Goal: Find specific page/section: Find specific page/section

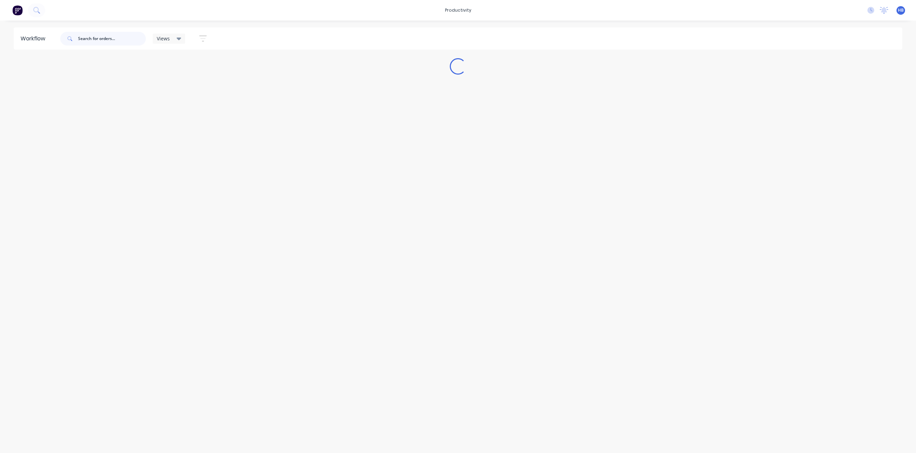
click at [92, 37] on input "text" at bounding box center [112, 39] width 68 height 14
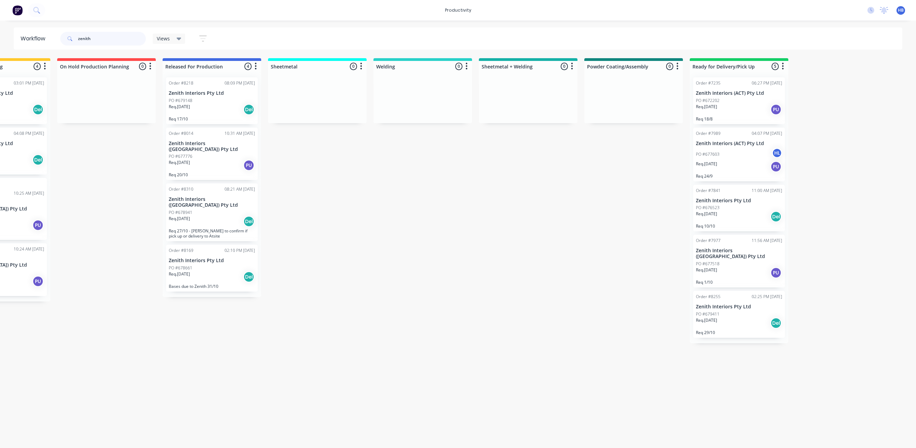
scroll to position [0, 380]
click at [737, 311] on div "PO #679411" at bounding box center [738, 314] width 86 height 6
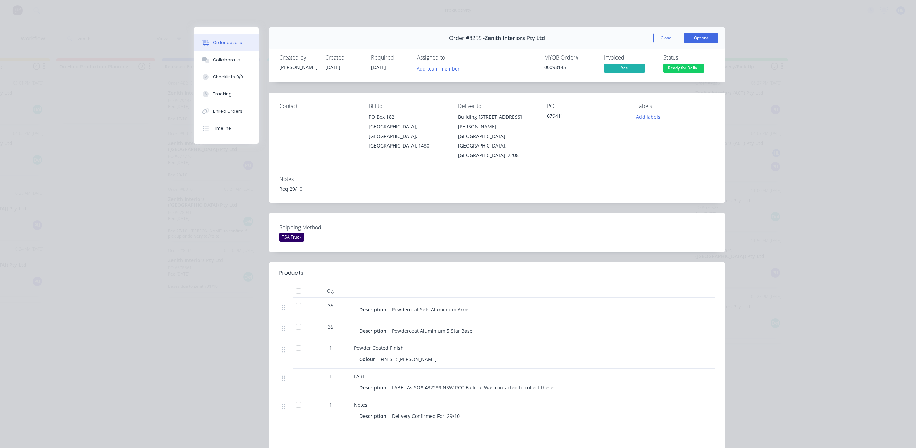
click at [693, 38] on button "Options" at bounding box center [701, 38] width 34 height 11
click at [668, 67] on div "Work Order" at bounding box center [683, 69] width 60 height 10
click at [666, 84] on div "Standard" at bounding box center [683, 83] width 60 height 10
click at [666, 36] on button "Close" at bounding box center [666, 38] width 25 height 11
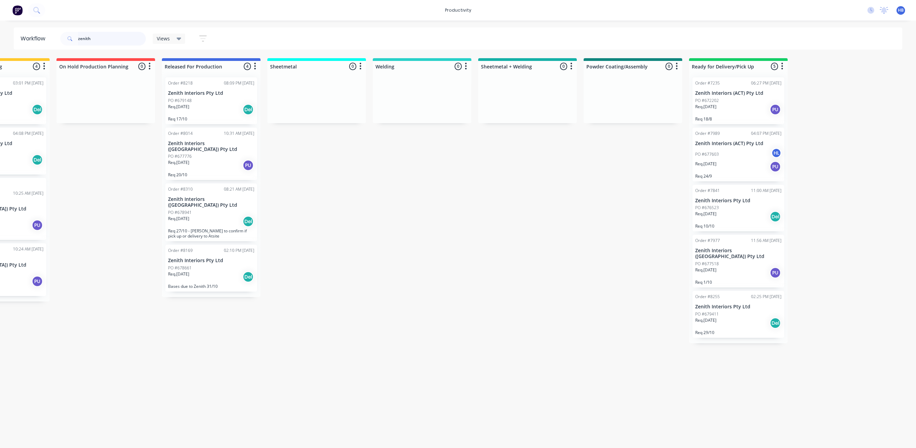
drag, startPoint x: 99, startPoint y: 39, endPoint x: 58, endPoint y: 36, distance: 40.9
click at [58, 36] on header "Workflow zenith Views Save new view None (Default) edit Delivery edit Productio…" at bounding box center [458, 38] width 889 height 22
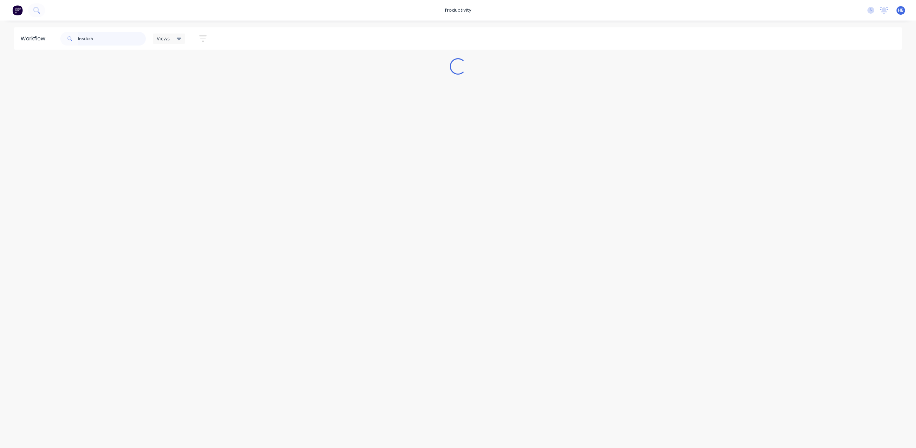
scroll to position [0, 0]
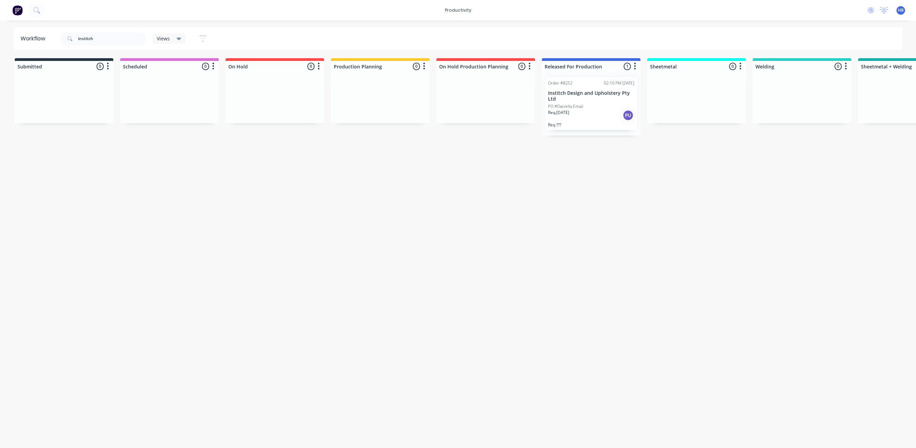
click at [578, 103] on p "PO #Daniella Email" at bounding box center [565, 106] width 35 height 6
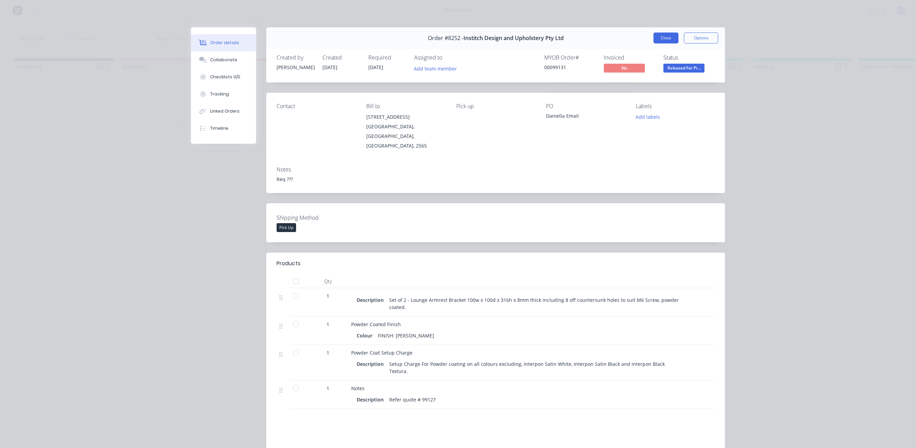
click at [666, 36] on button "Close" at bounding box center [666, 38] width 25 height 11
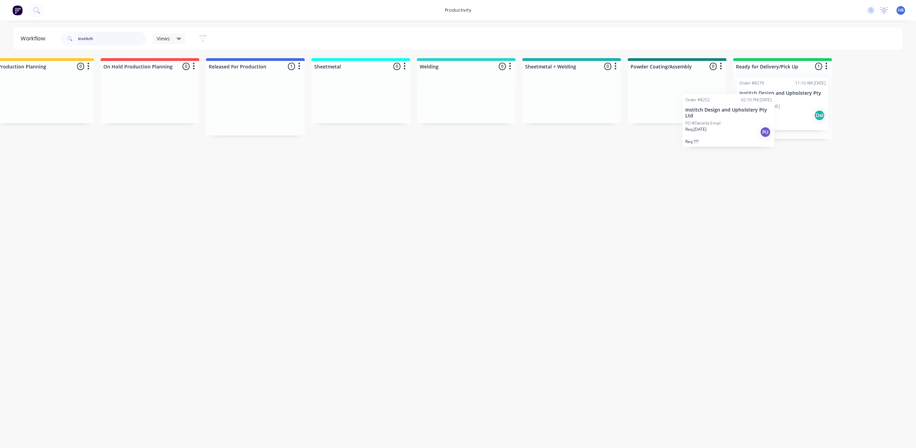
scroll to position [0, 340]
drag, startPoint x: 572, startPoint y: 91, endPoint x: 661, endPoint y: 110, distance: 91.1
click at [661, 110] on div "Submitted 0 Sort By Created date Required date Order number Customer name Most …" at bounding box center [325, 96] width 1341 height 77
click at [659, 111] on div "Req. 30/09/25 PU" at bounding box center [673, 116] width 86 height 12
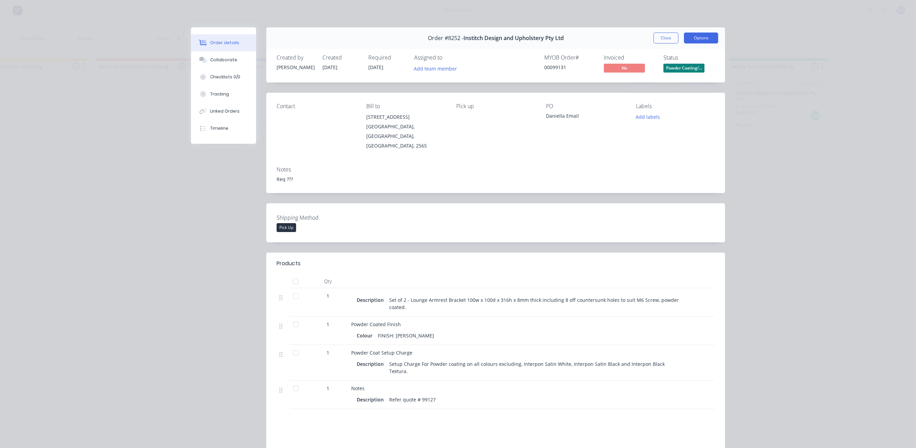
click at [692, 38] on button "Options" at bounding box center [701, 38] width 34 height 11
click at [674, 66] on div "Work Order" at bounding box center [683, 69] width 60 height 10
click at [669, 84] on div "Standard" at bounding box center [683, 83] width 60 height 10
click at [656, 37] on button "Close" at bounding box center [666, 38] width 25 height 11
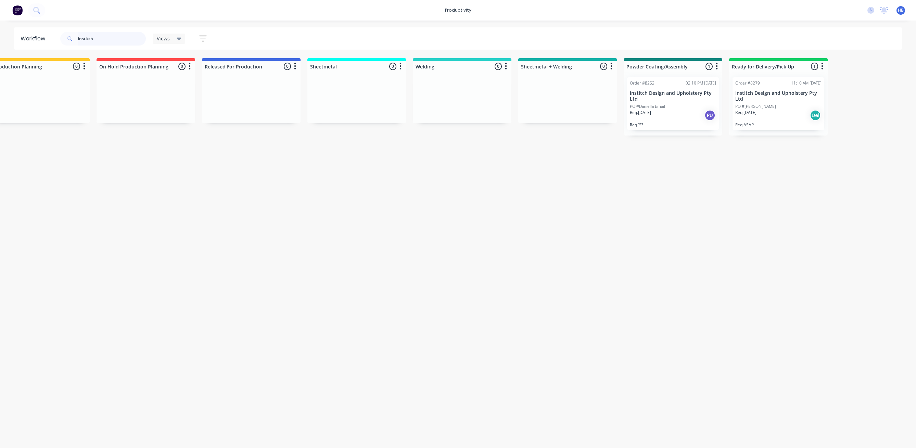
drag, startPoint x: 104, startPoint y: 38, endPoint x: 64, endPoint y: 36, distance: 40.5
click at [64, 36] on div "institch" at bounding box center [103, 39] width 86 height 14
type input "prestige"
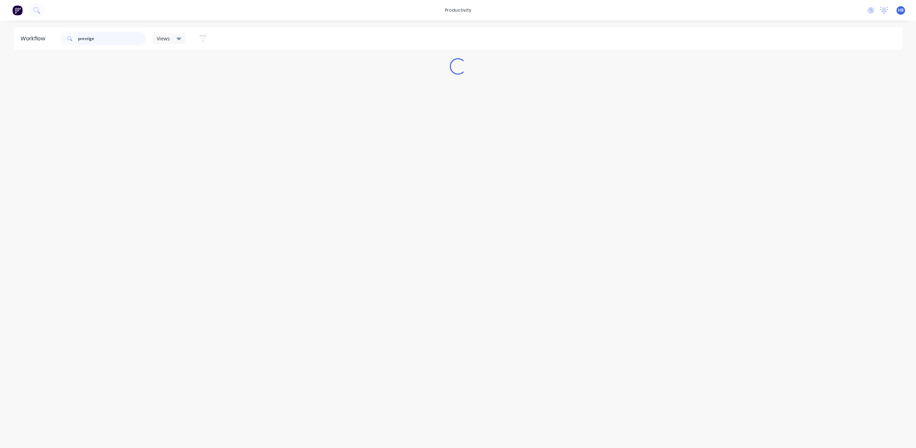
scroll to position [0, 0]
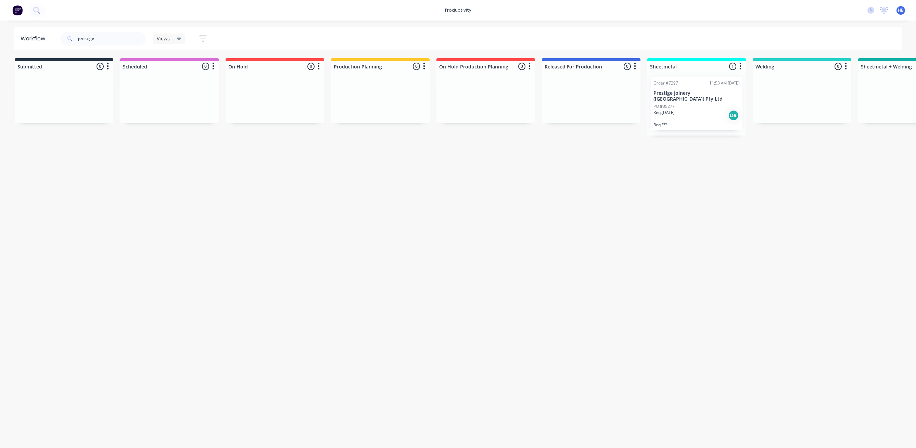
click at [704, 91] on p "Prestige Joinery ([GEOGRAPHIC_DATA]) Pty Ltd" at bounding box center [697, 96] width 86 height 12
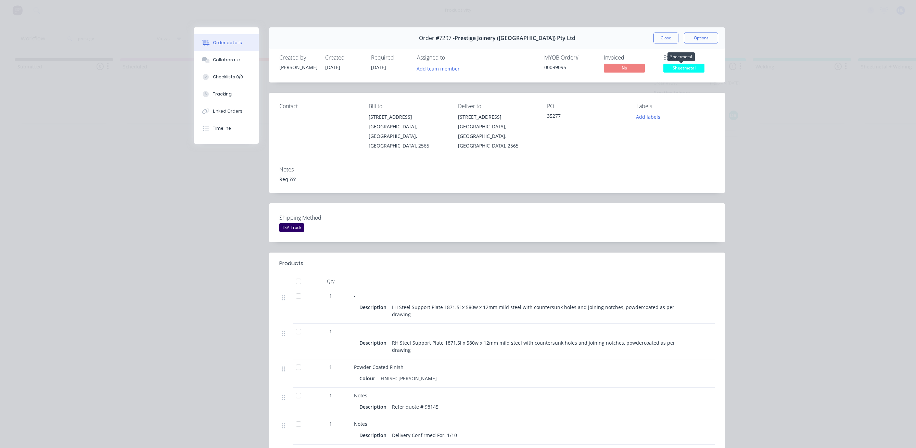
click at [678, 71] on span "Sheetmetal" at bounding box center [684, 68] width 41 height 9
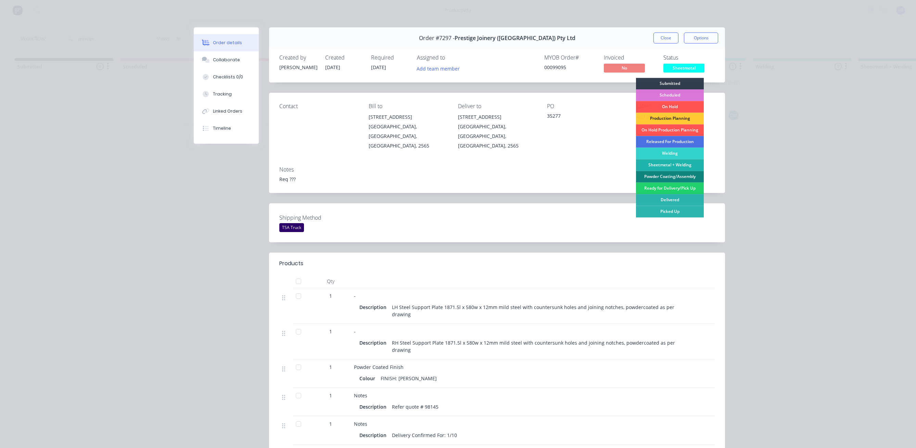
click at [670, 176] on div "Powder Coating/Assembly" at bounding box center [670, 177] width 68 height 12
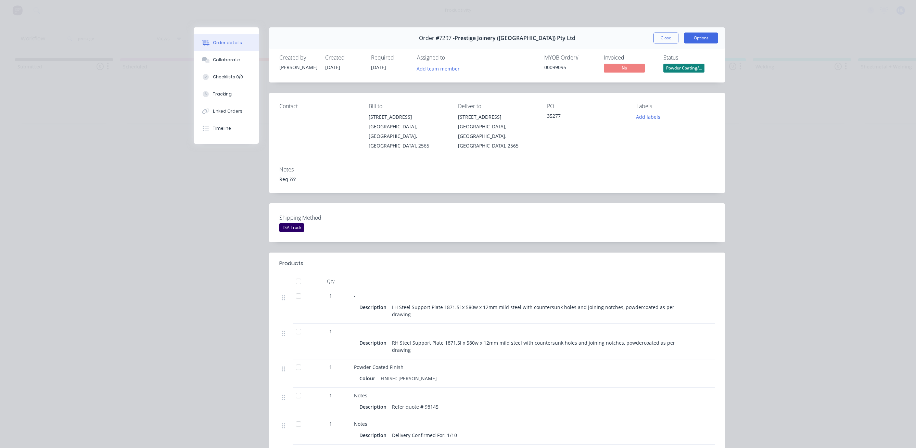
click at [694, 36] on button "Options" at bounding box center [701, 38] width 34 height 11
click at [676, 66] on div "Work Order" at bounding box center [683, 69] width 60 height 10
click at [675, 83] on div "Standard" at bounding box center [683, 83] width 60 height 10
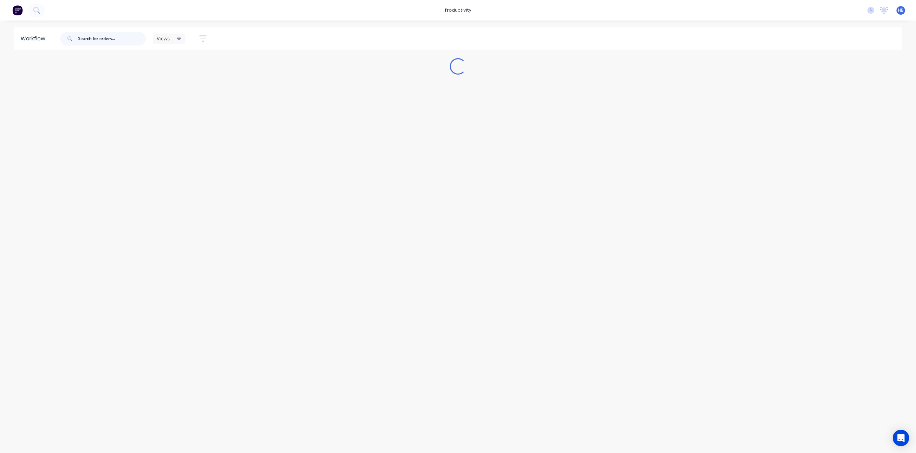
click at [101, 37] on input "text" at bounding box center [112, 39] width 68 height 14
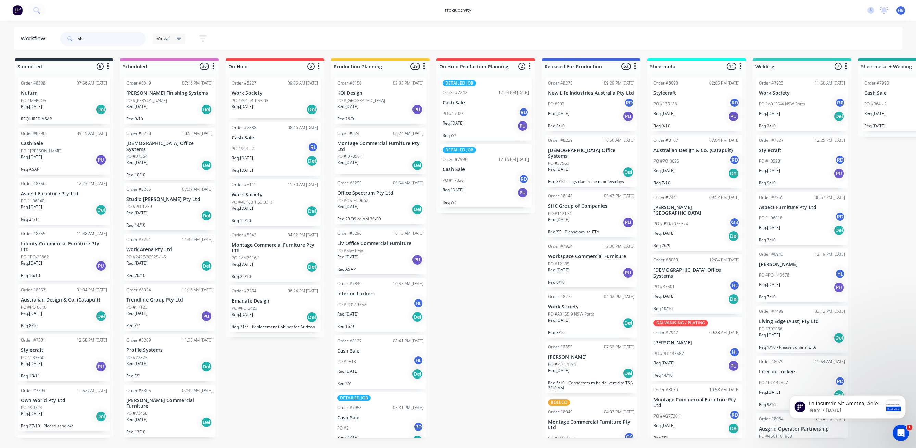
type input "s"
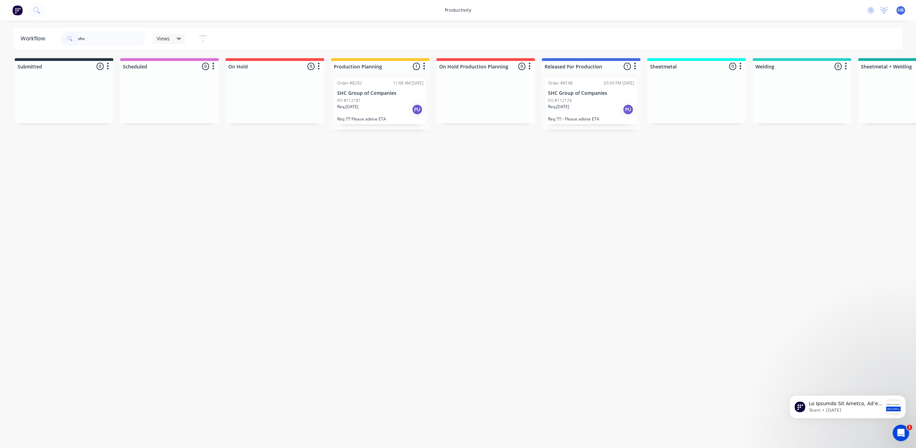
click at [582, 94] on p "SHC Group of Companies" at bounding box center [591, 93] width 86 height 6
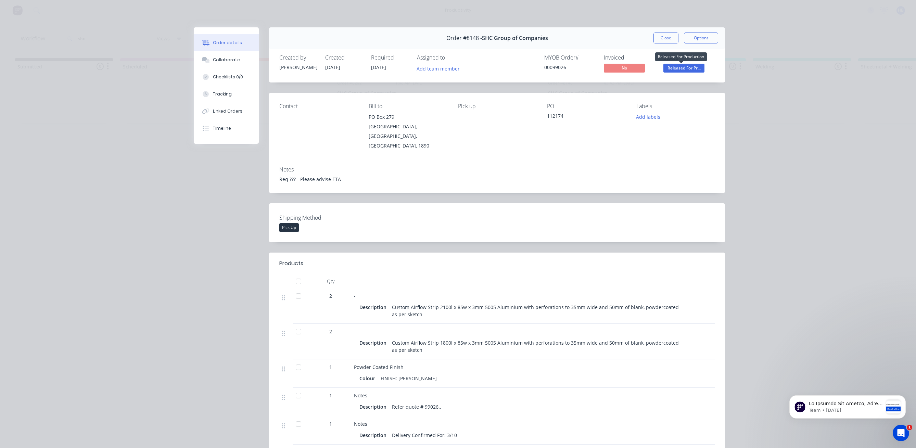
click at [686, 66] on span "Released For Pr..." at bounding box center [684, 68] width 41 height 9
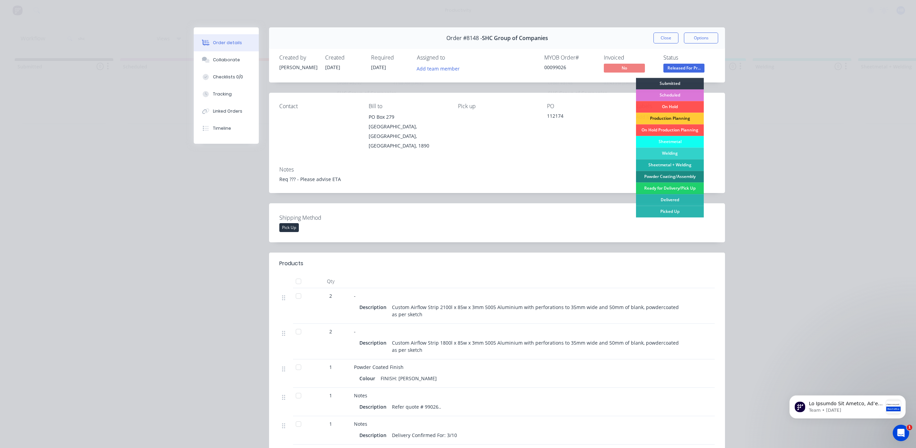
click at [675, 177] on div "Powder Coating/Assembly" at bounding box center [670, 177] width 68 height 12
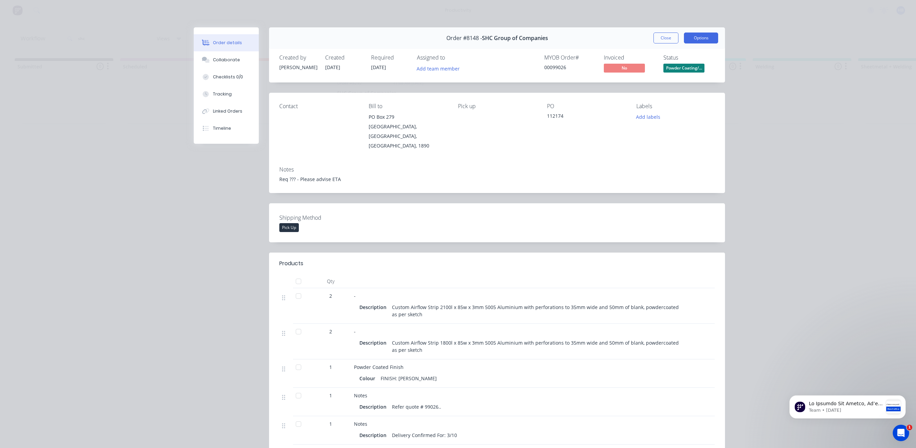
click at [703, 39] on button "Options" at bounding box center [701, 38] width 34 height 11
click at [681, 66] on div "Work Order" at bounding box center [683, 69] width 60 height 10
click at [672, 81] on div "Standard" at bounding box center [683, 83] width 60 height 10
click at [669, 39] on button "Close" at bounding box center [666, 38] width 25 height 11
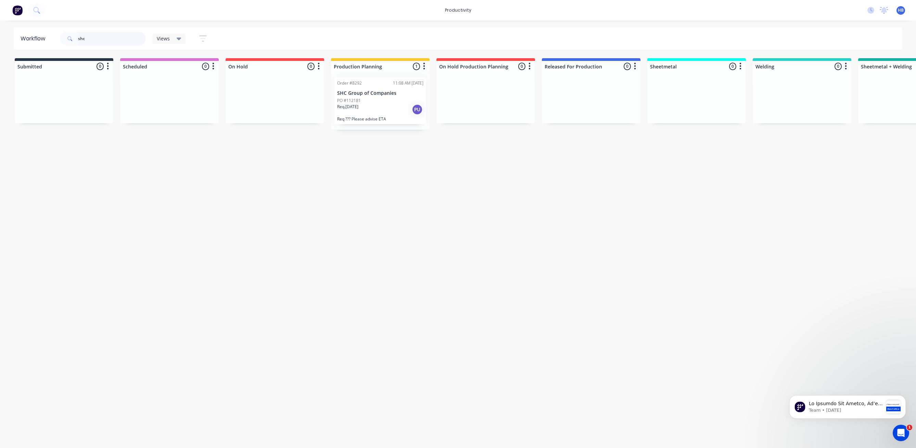
drag, startPoint x: 108, startPoint y: 41, endPoint x: 54, endPoint y: 34, distance: 54.3
click at [54, 34] on header "Workflow shc Views Save new view None (Default) edit Delivery edit Production P…" at bounding box center [458, 38] width 889 height 22
click at [84, 40] on input "9+8795" at bounding box center [112, 39] width 68 height 14
type input "98795"
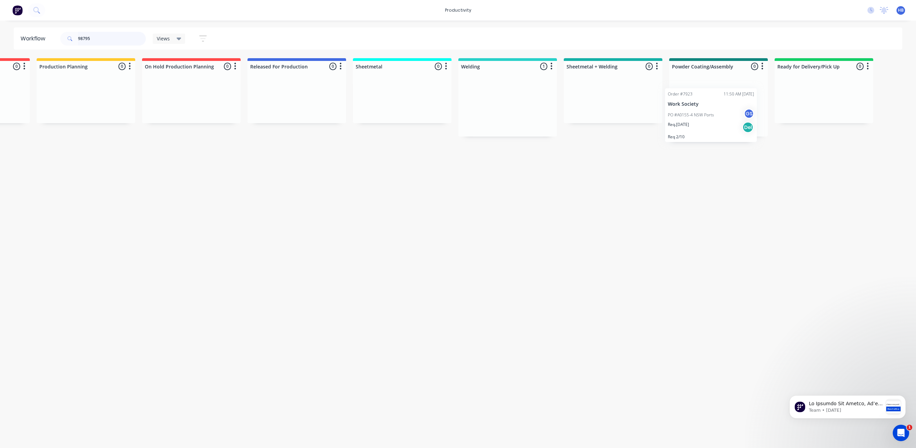
drag, startPoint x: 796, startPoint y: 106, endPoint x: 719, endPoint y: 117, distance: 77.1
click at [719, 117] on div "Submitted 0 Sort By Created date Required date Order number Customer name Most …" at bounding box center [370, 97] width 1341 height 78
click at [710, 103] on p "PO #A0155-4 NSW Ports" at bounding box center [697, 104] width 46 height 6
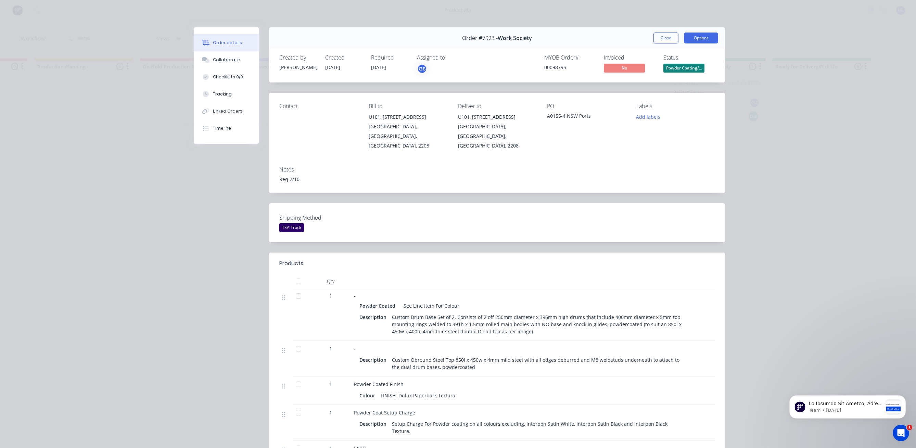
click at [700, 35] on button "Options" at bounding box center [701, 38] width 34 height 11
click at [667, 73] on div "Work Order" at bounding box center [683, 69] width 60 height 10
click at [672, 85] on div "Standard" at bounding box center [683, 83] width 60 height 10
drag, startPoint x: 148, startPoint y: 234, endPoint x: 152, endPoint y: 232, distance: 4.6
click at [150, 234] on div "Order details Collaborate Checklists 0/0 Tracking Linked Orders Timeline Order …" at bounding box center [458, 224] width 916 height 448
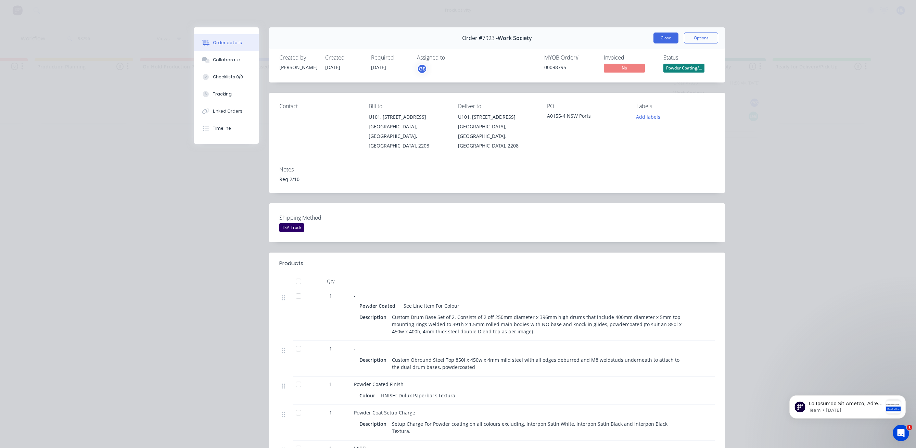
click at [667, 35] on button "Close" at bounding box center [666, 38] width 25 height 11
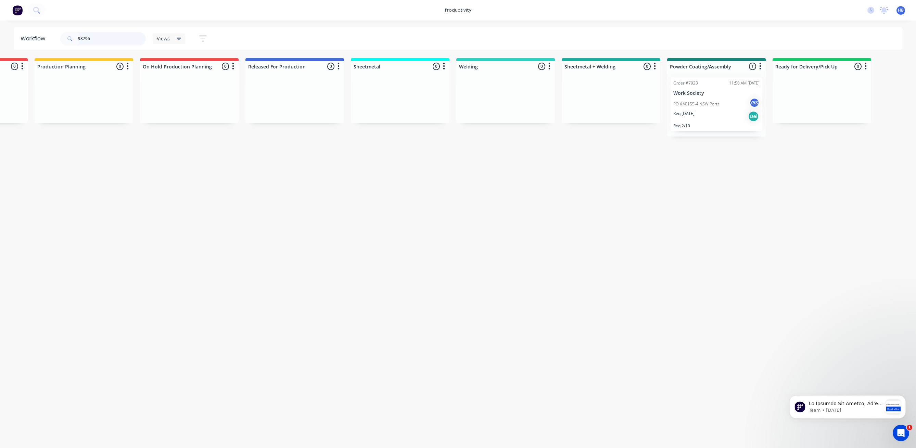
drag, startPoint x: 95, startPoint y: 36, endPoint x: 71, endPoint y: 37, distance: 24.4
click at [71, 37] on div "98795" at bounding box center [103, 39] width 86 height 14
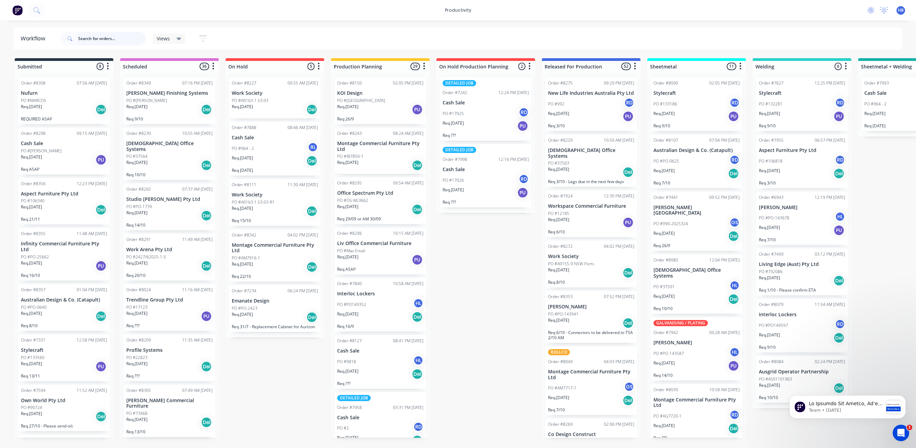
click at [89, 39] on input "text" at bounding box center [112, 39] width 68 height 14
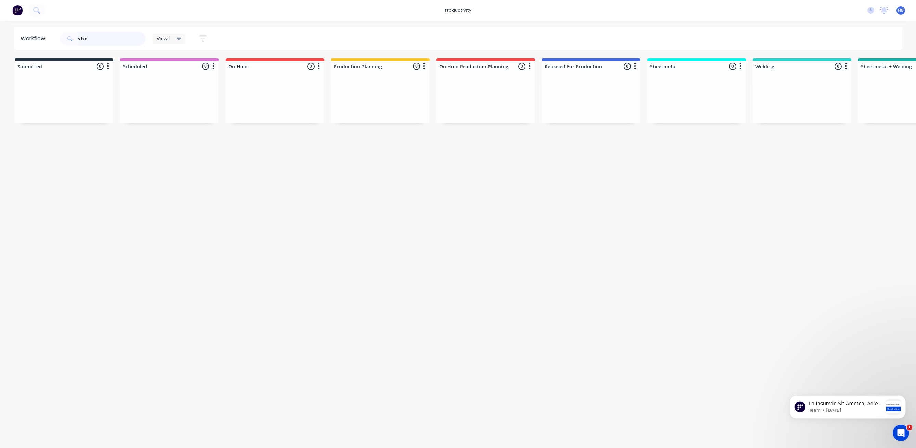
drag, startPoint x: 85, startPoint y: 38, endPoint x: 65, endPoint y: 38, distance: 19.9
click at [65, 37] on div "s h c" at bounding box center [103, 39] width 86 height 14
type input "shc"
click at [354, 104] on p "Req. [DATE]" at bounding box center [347, 107] width 21 height 6
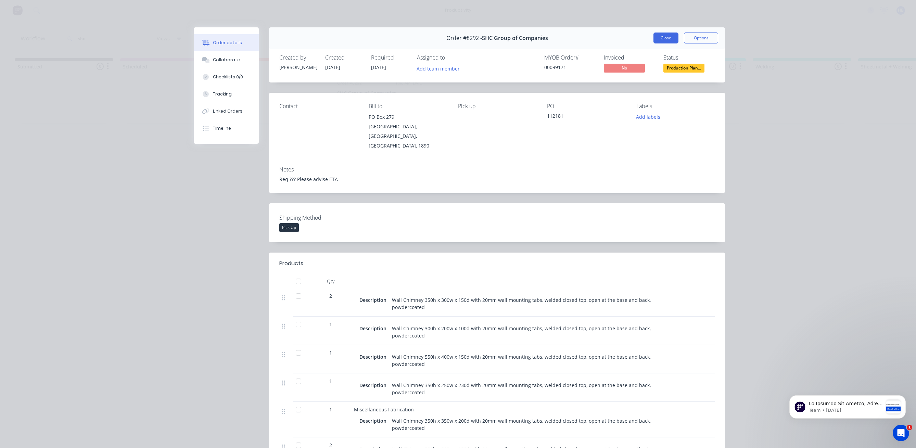
click at [663, 37] on button "Close" at bounding box center [666, 38] width 25 height 11
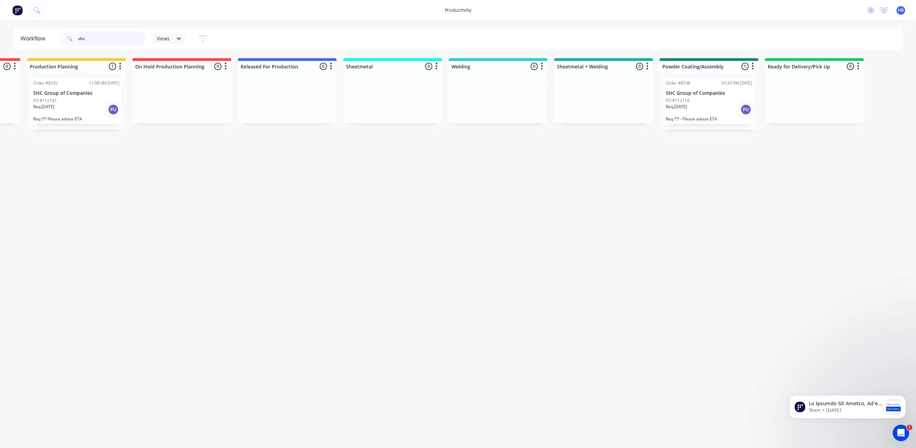
scroll to position [0, 312]
click at [686, 106] on div "Req. [DATE] PU" at bounding box center [701, 110] width 86 height 12
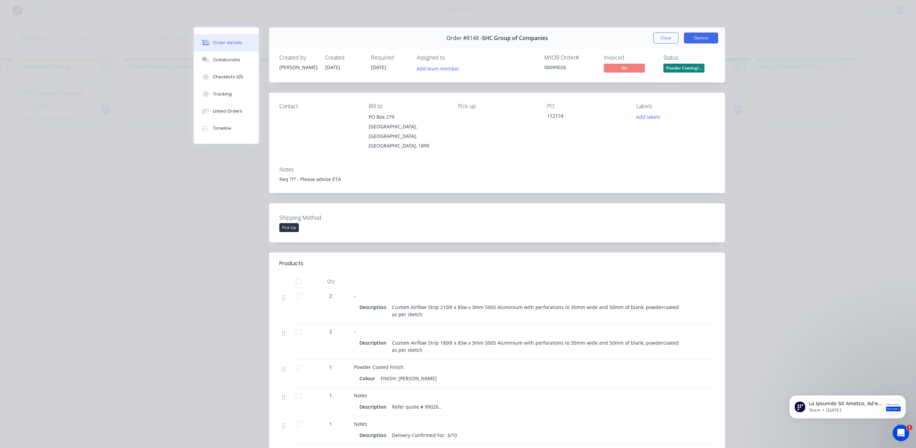
click at [699, 39] on button "Options" at bounding box center [701, 38] width 34 height 11
click at [663, 75] on button "Work Order" at bounding box center [683, 69] width 72 height 14
click at [663, 85] on div "Standard" at bounding box center [683, 83] width 60 height 10
